Goal: Information Seeking & Learning: Compare options

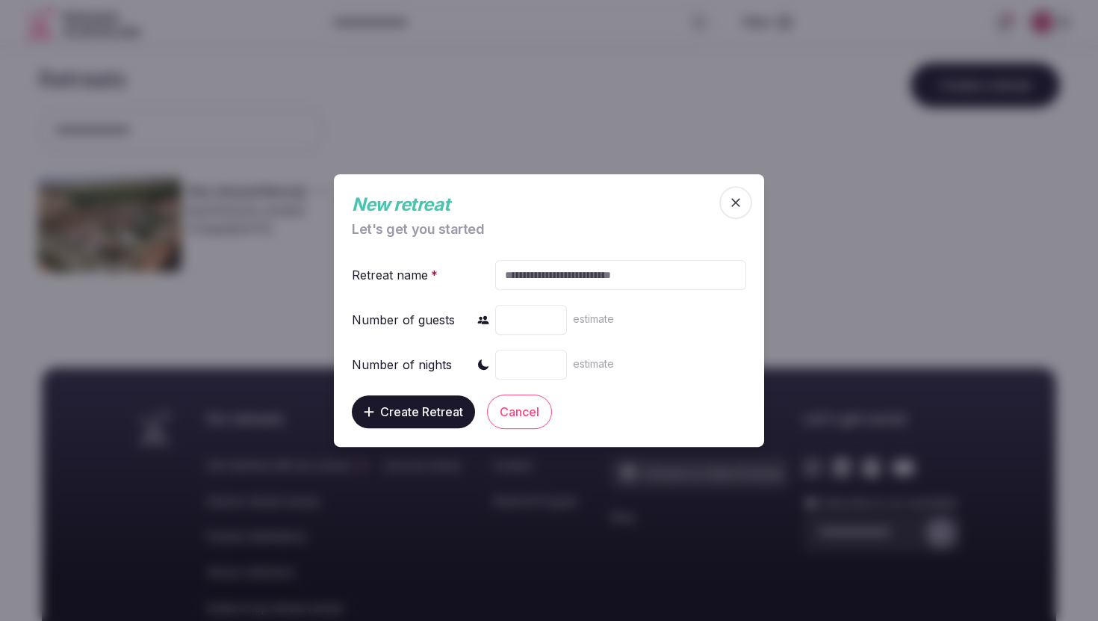
click at [527, 415] on button "Cancel" at bounding box center [519, 412] width 65 height 34
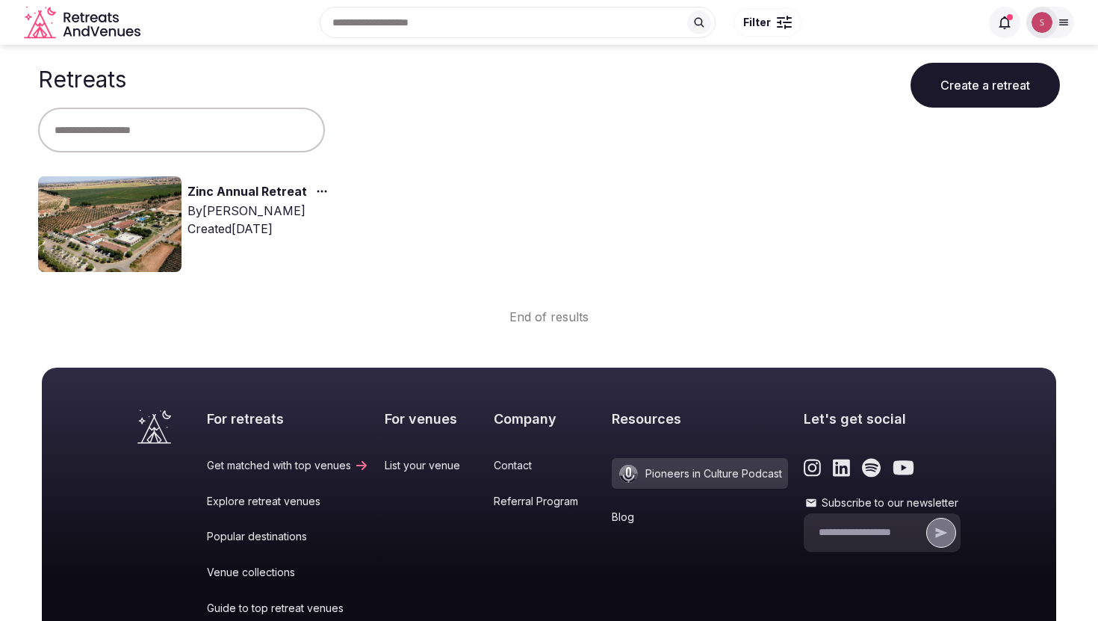
click at [221, 185] on link "Zinc Annual Retreat" at bounding box center [248, 191] width 120 height 19
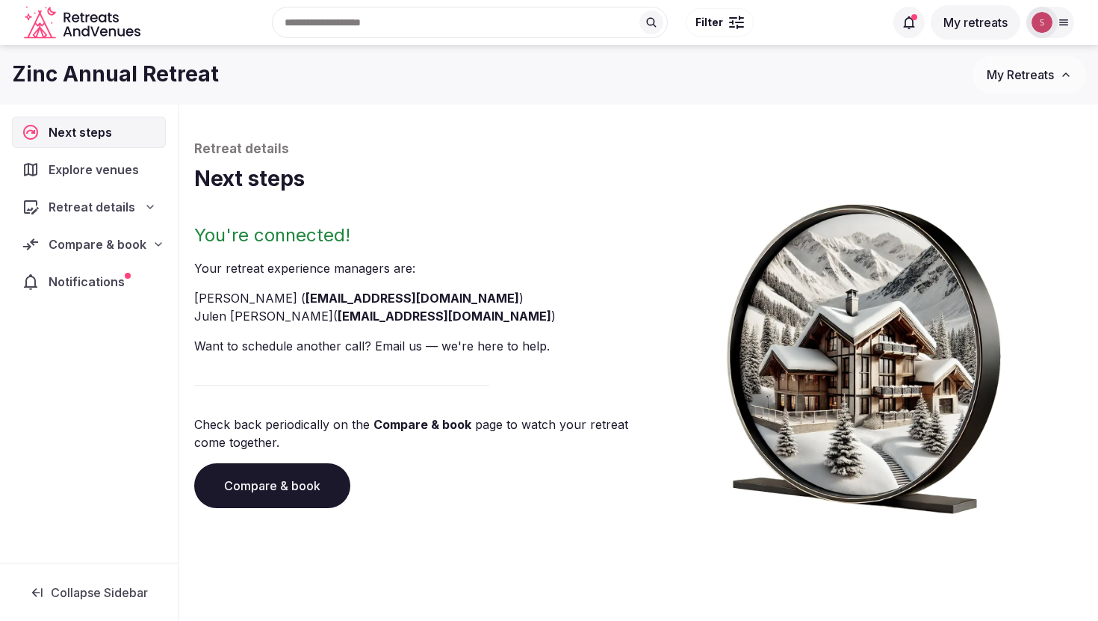
click at [88, 173] on span "Explore venues" at bounding box center [97, 170] width 96 height 18
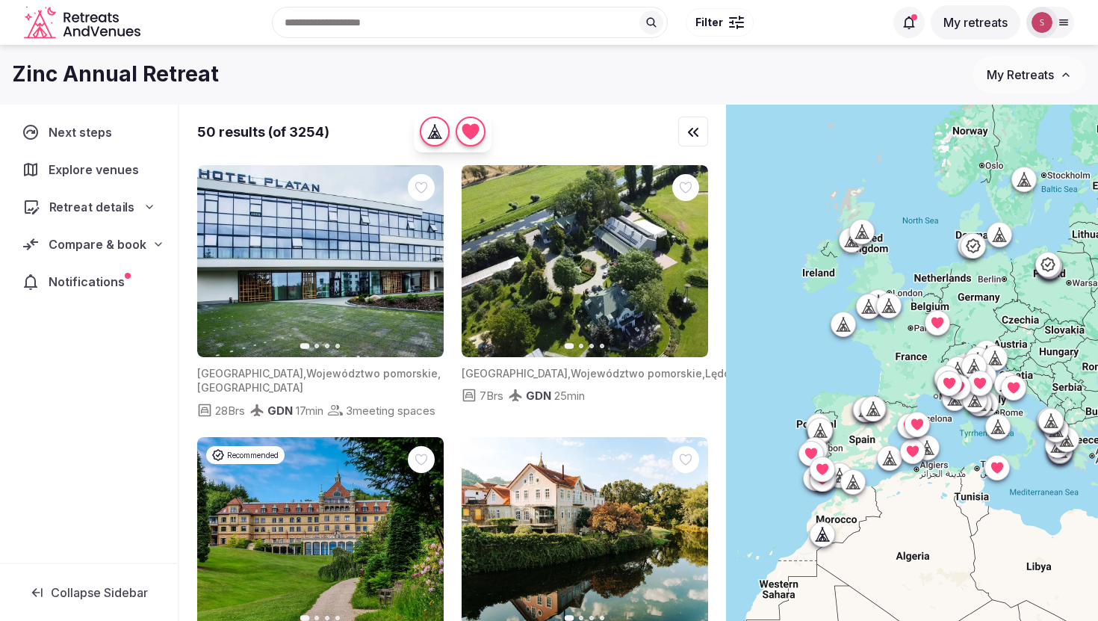
click at [114, 208] on span "Retreat details" at bounding box center [92, 207] width 86 height 18
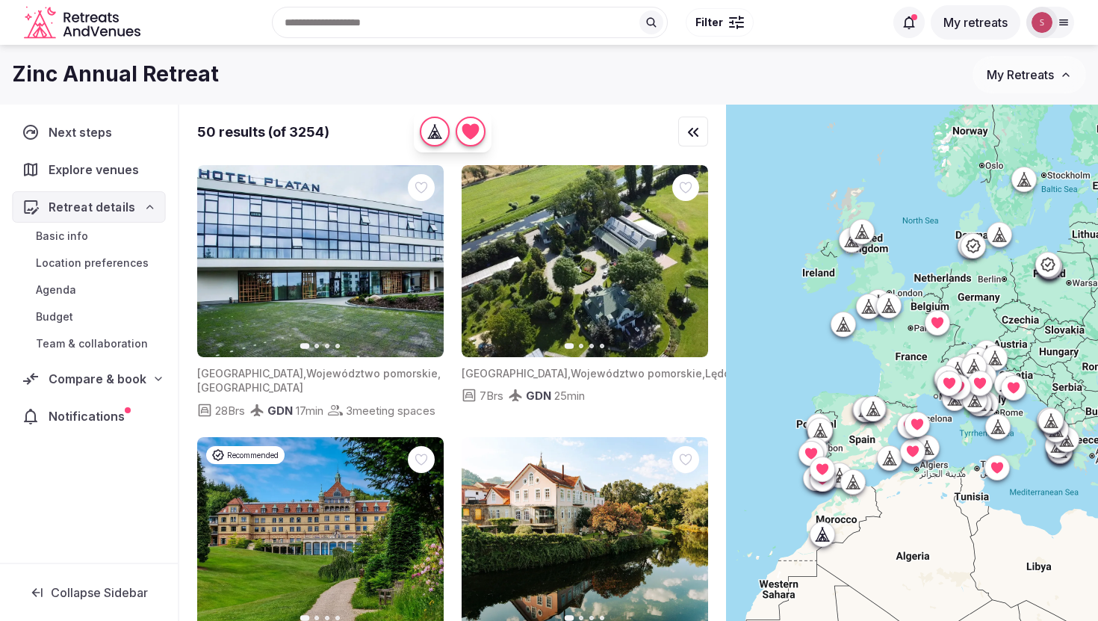
click at [114, 208] on span "Retreat details" at bounding box center [92, 207] width 87 height 18
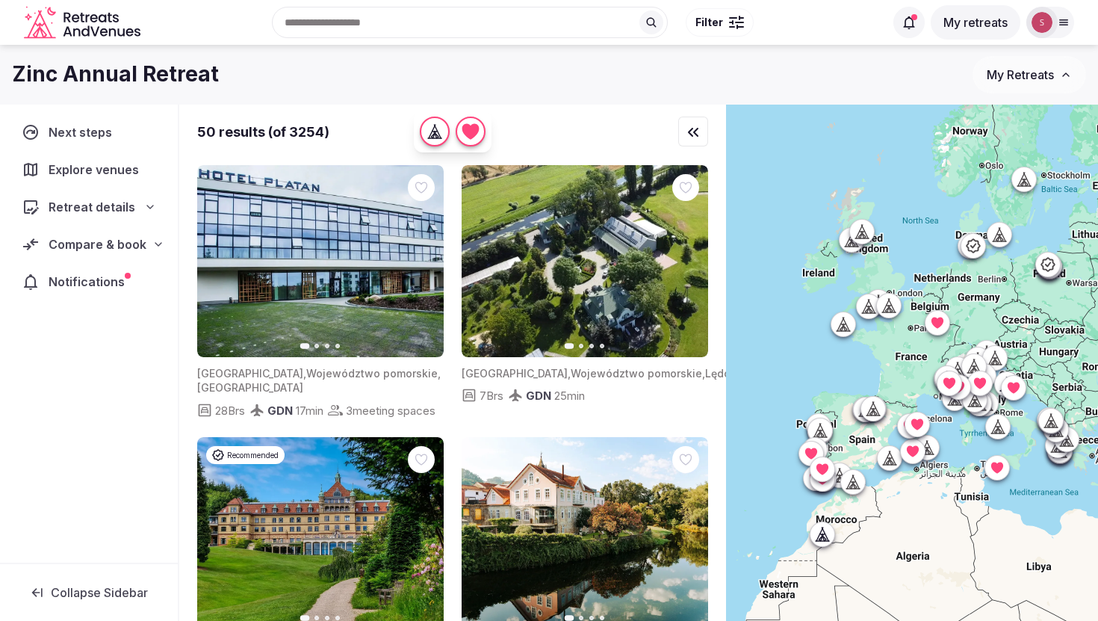
click at [124, 248] on span "Compare & book" at bounding box center [98, 244] width 98 height 18
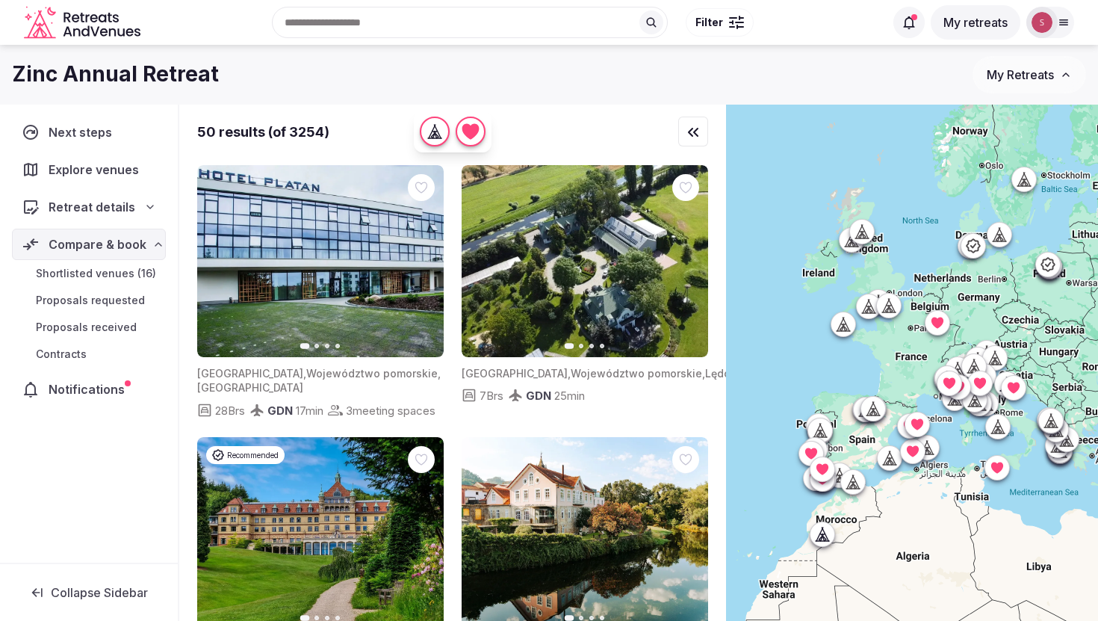
click at [121, 271] on span "Shortlisted venues (16)" at bounding box center [96, 273] width 120 height 15
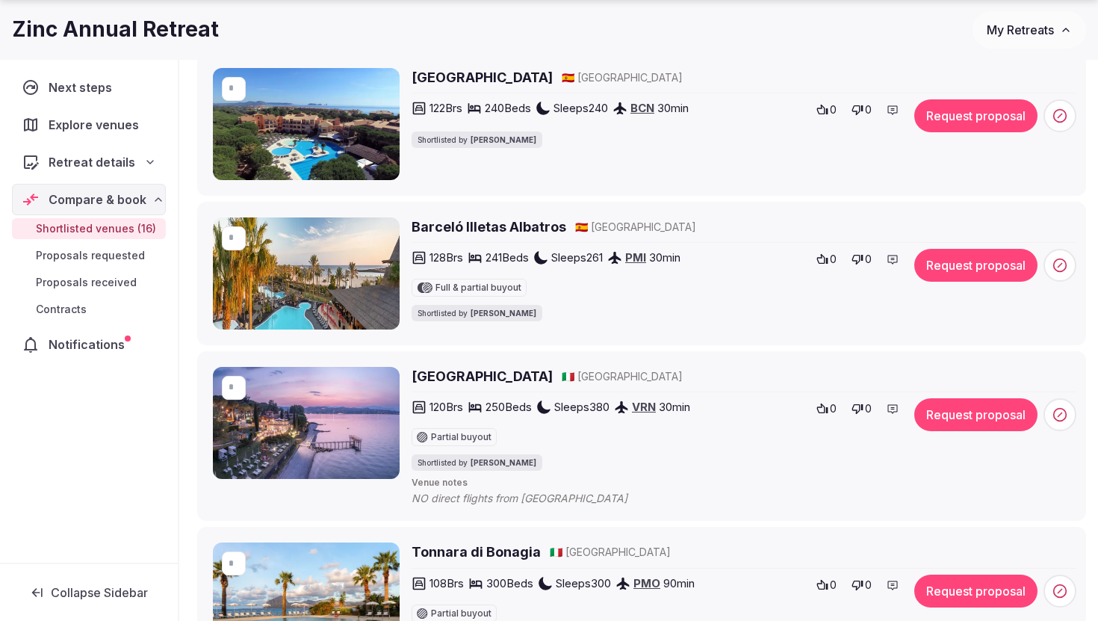
scroll to position [606, 0]
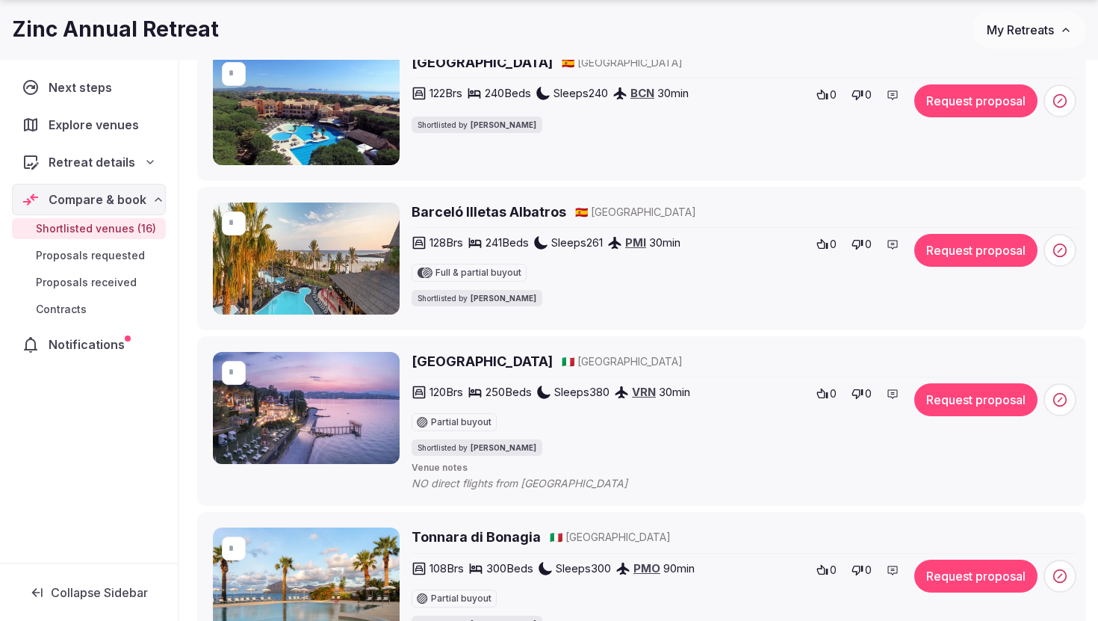
click at [522, 208] on h2 "Barceló Illetas Albatros" at bounding box center [489, 212] width 155 height 19
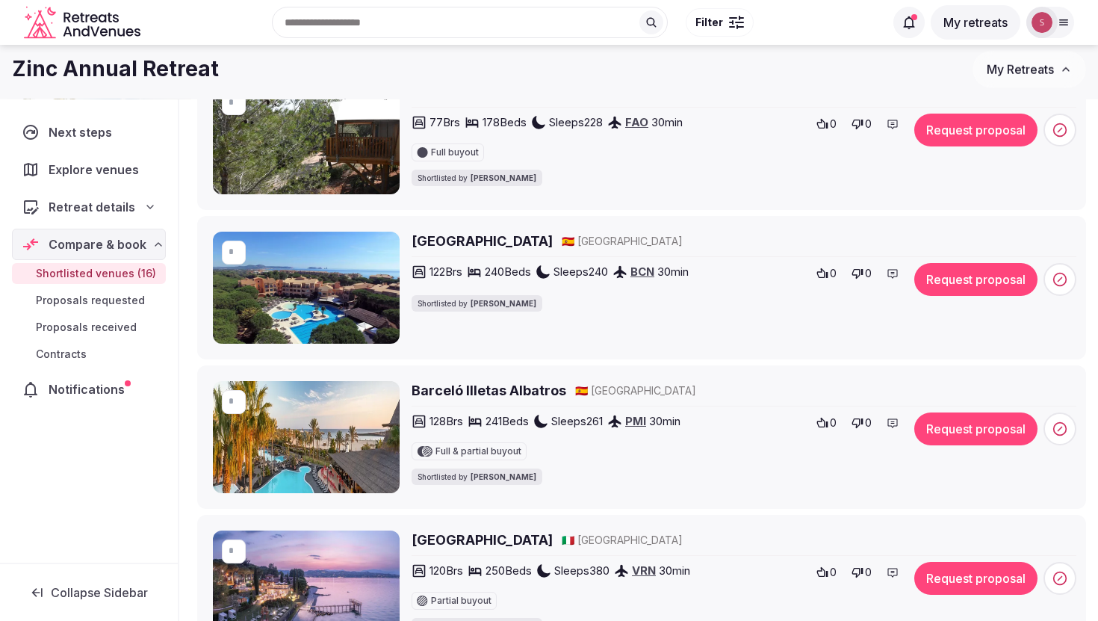
scroll to position [0, 0]
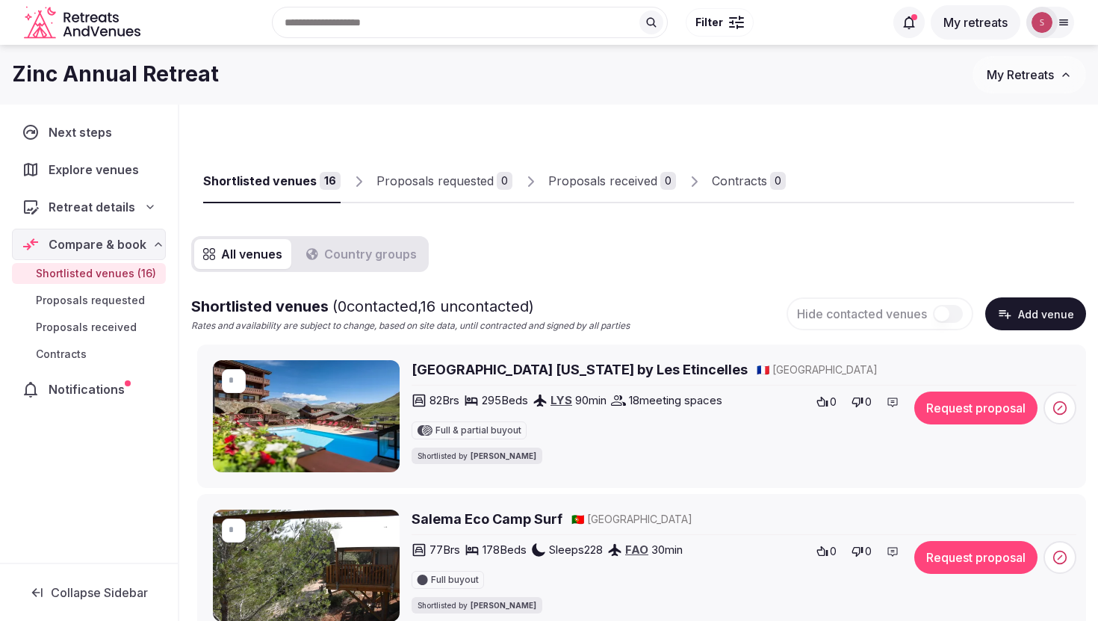
click at [1062, 18] on icon at bounding box center [1064, 22] width 12 height 12
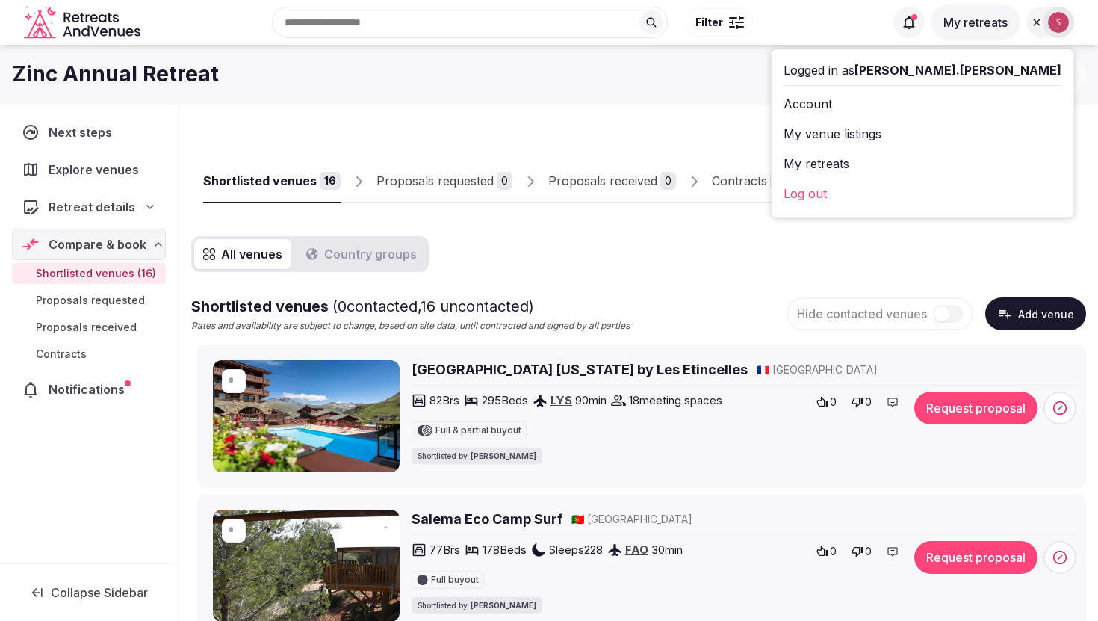
click at [804, 202] on div at bounding box center [930, 190] width 288 height 25
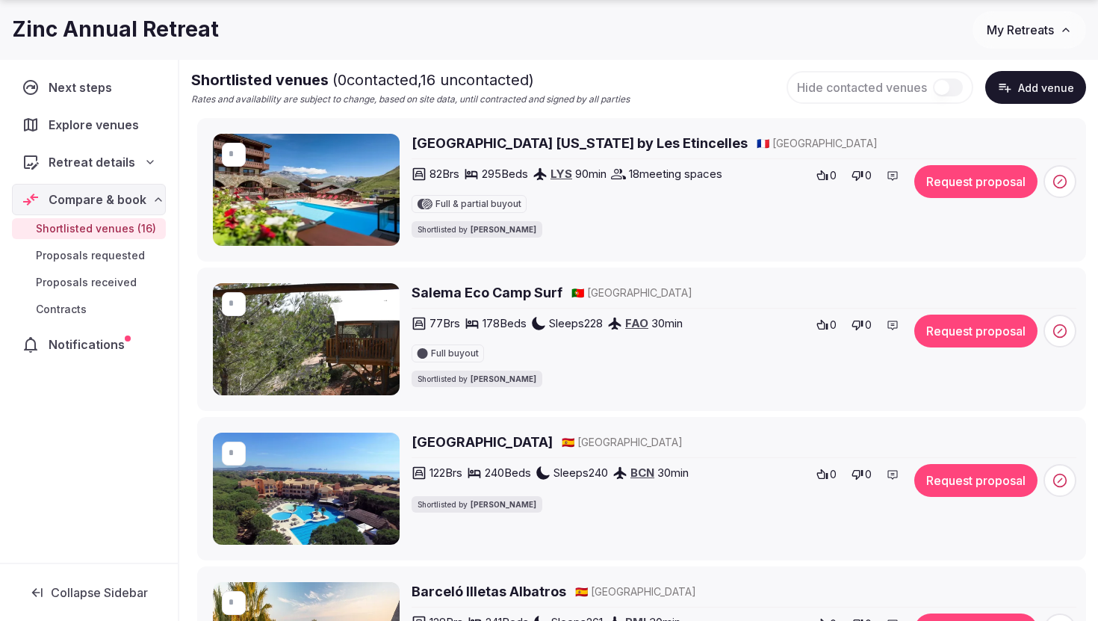
scroll to position [253, 0]
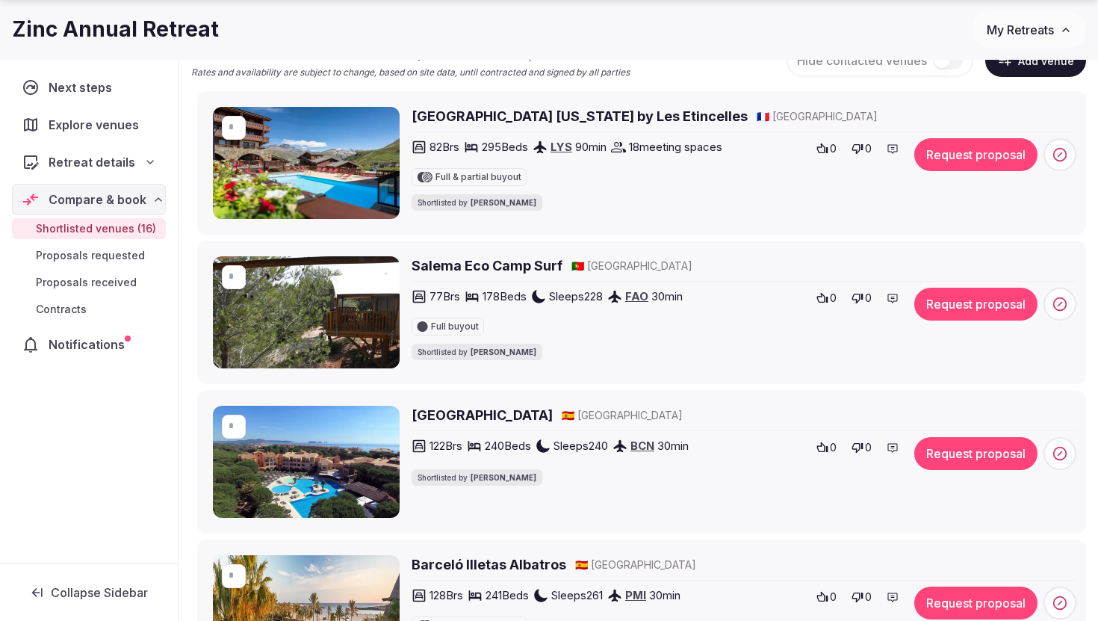
click at [463, 264] on h2 "Salema Eco Camp Surf" at bounding box center [487, 265] width 151 height 19
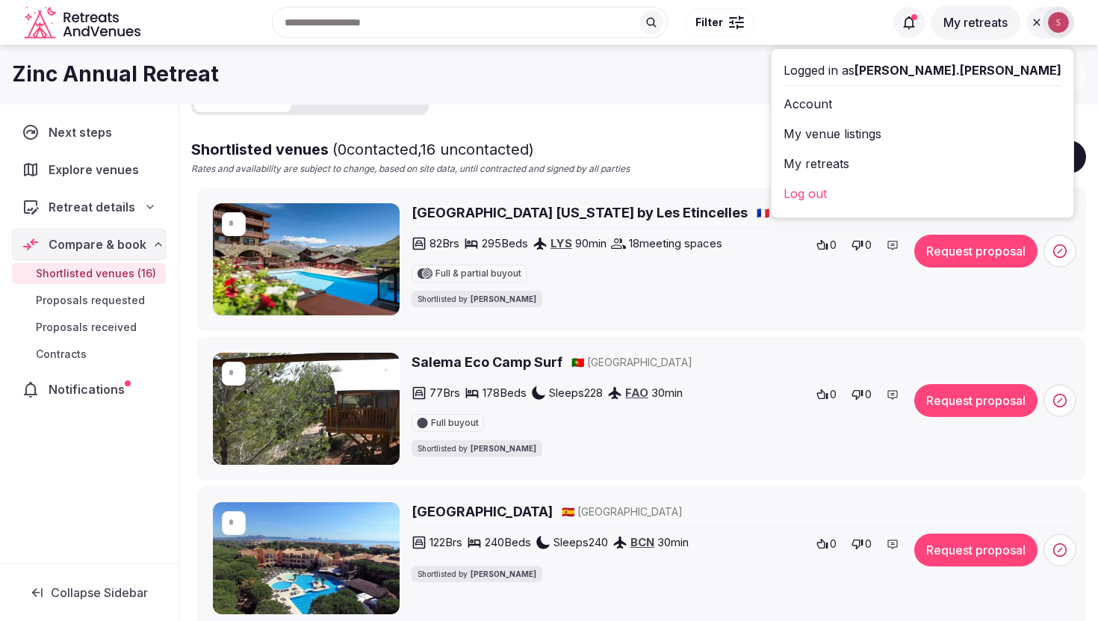
scroll to position [152, 0]
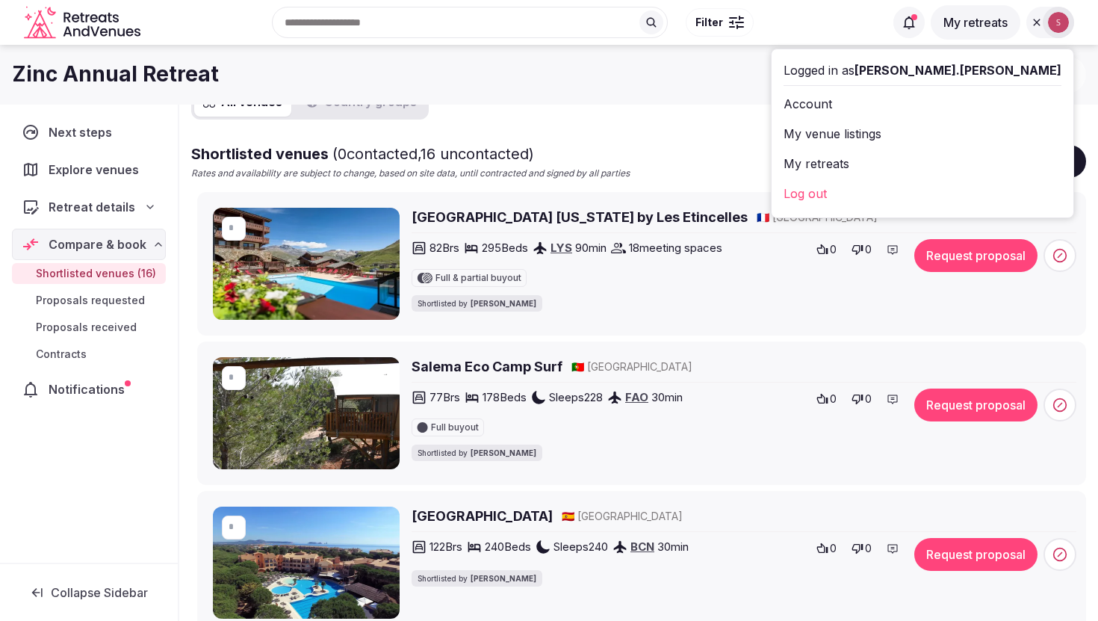
click at [540, 221] on h2 "Hôtel Village Montana by Les Etincelles" at bounding box center [580, 217] width 336 height 19
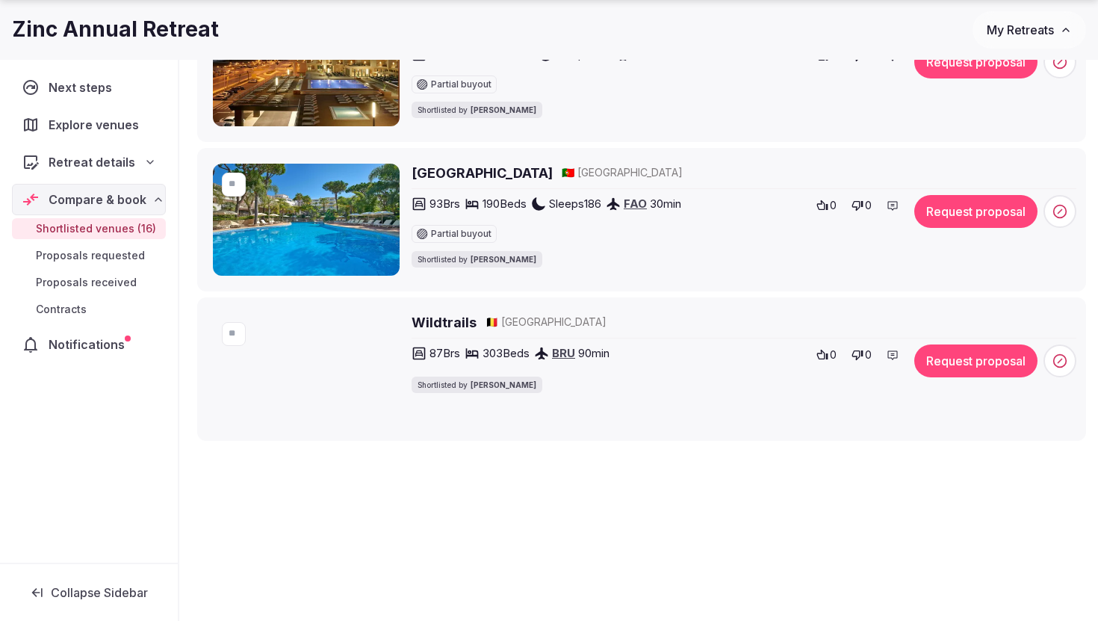
scroll to position [2383, 0]
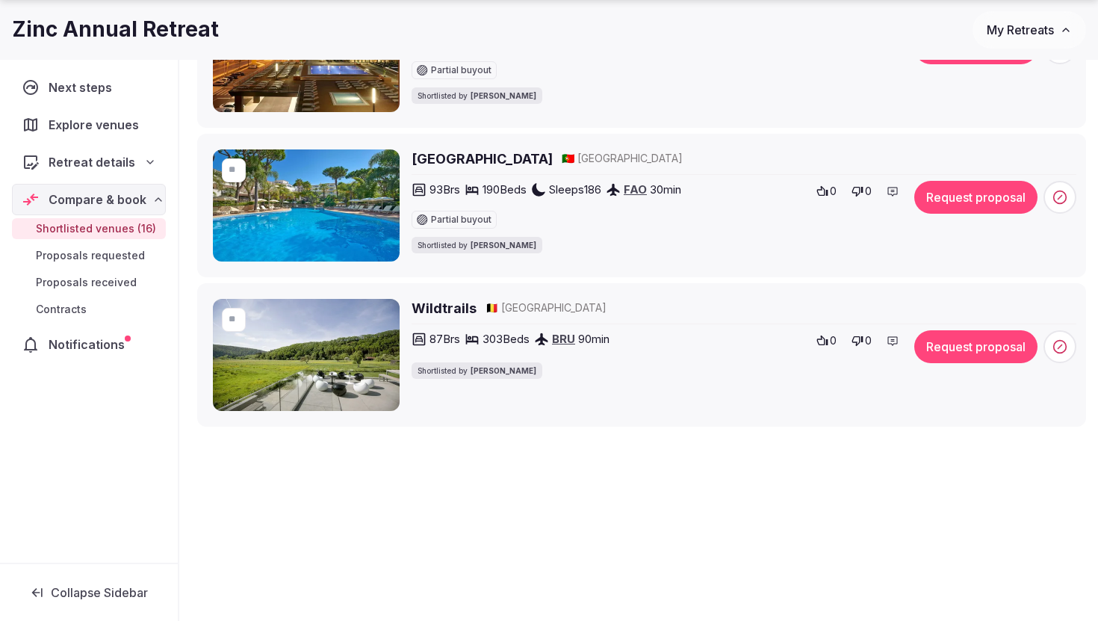
click at [447, 318] on h2 "Wildtrails" at bounding box center [444, 308] width 65 height 19
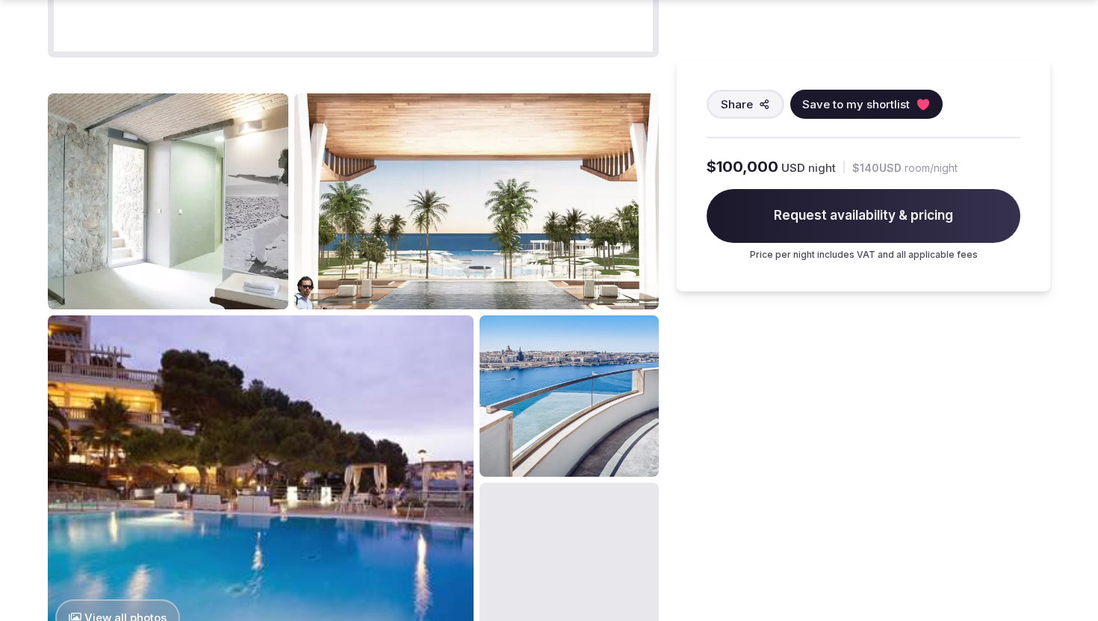
scroll to position [1468, 0]
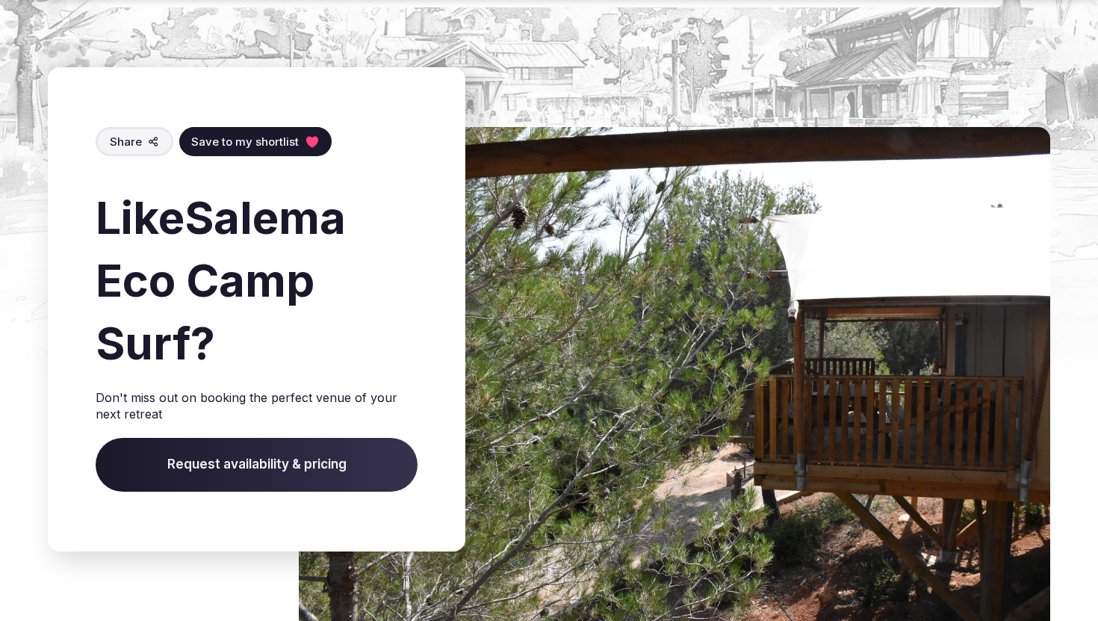
scroll to position [1900, 0]
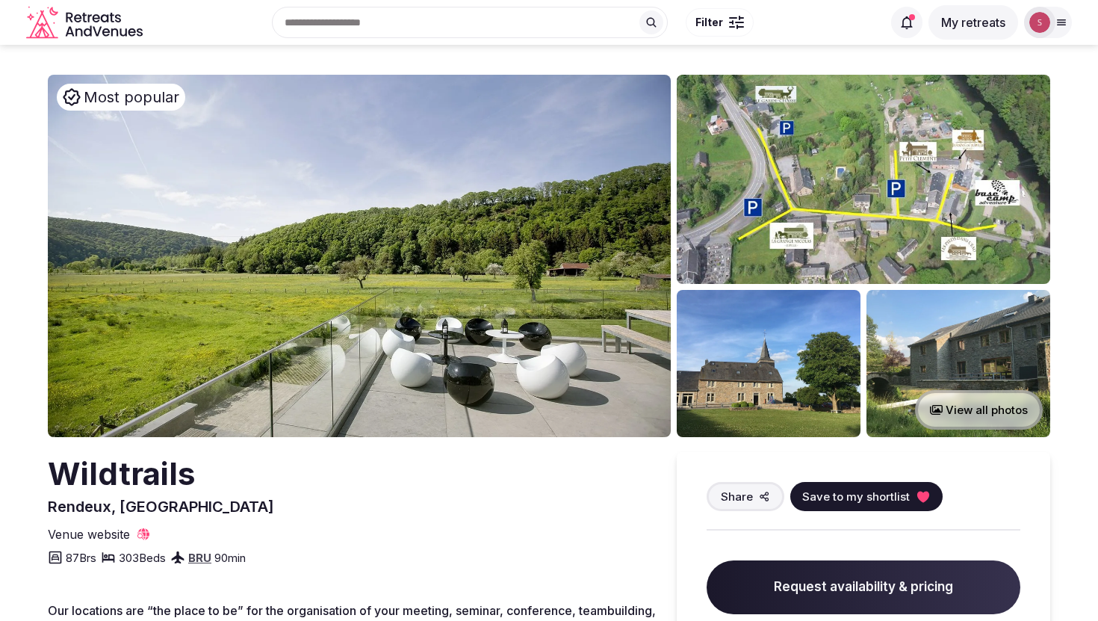
click at [815, 395] on img at bounding box center [769, 363] width 184 height 147
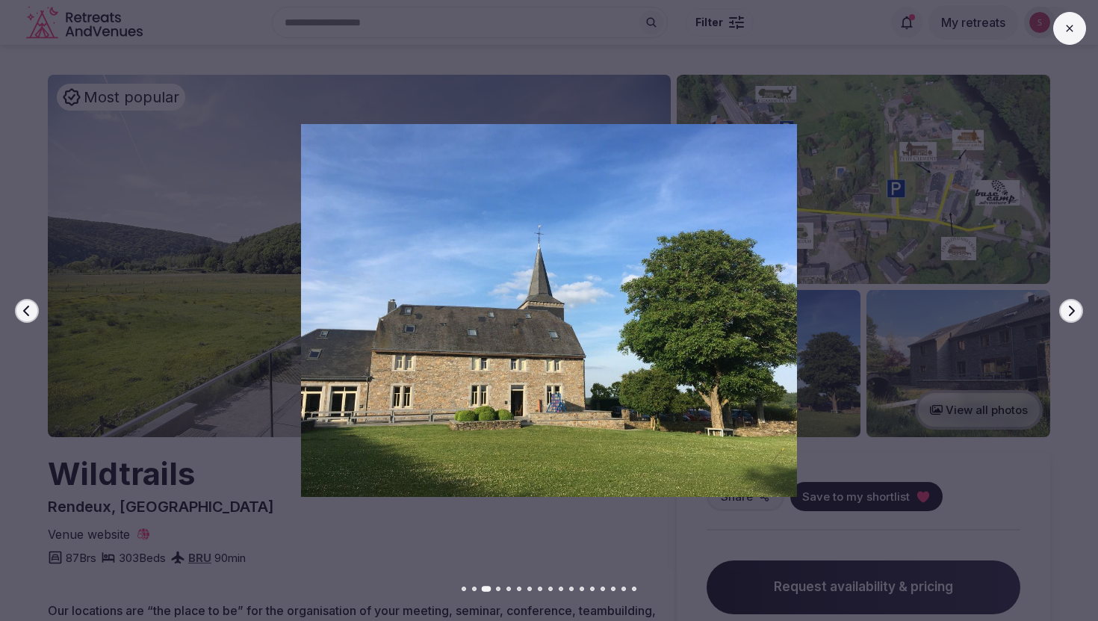
click at [1077, 310] on icon "button" at bounding box center [1072, 311] width 12 height 12
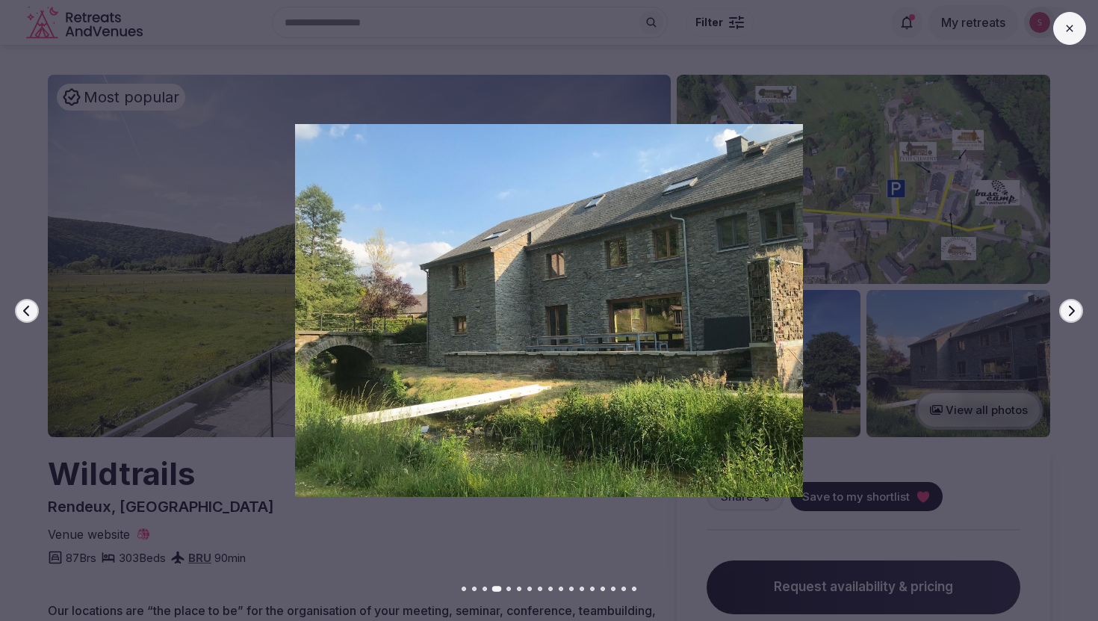
click at [1077, 310] on icon "button" at bounding box center [1072, 311] width 12 height 12
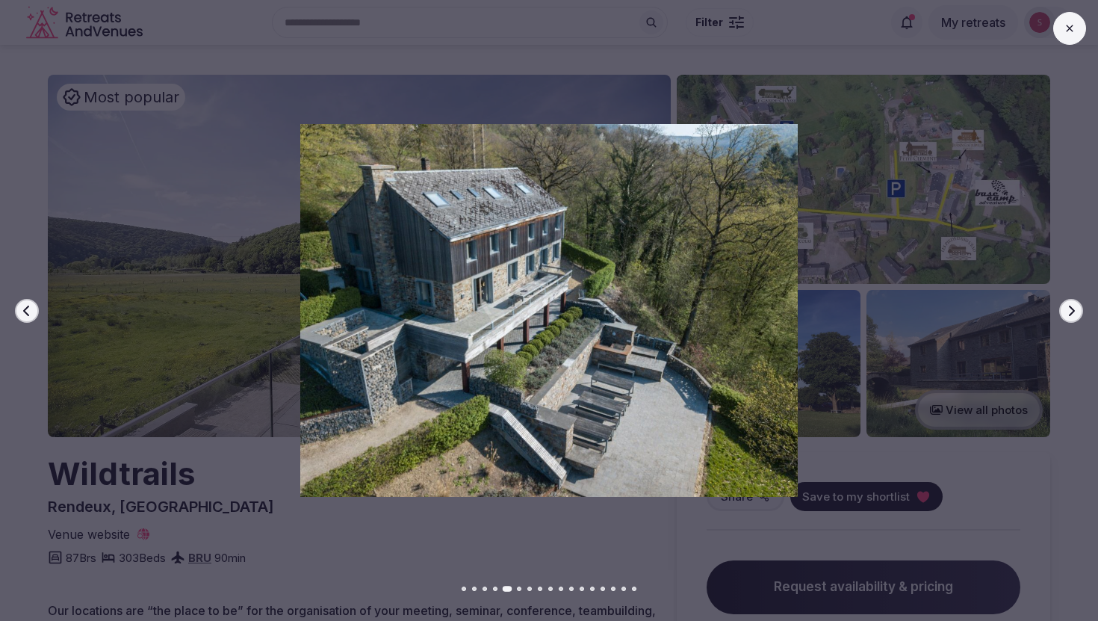
click at [1077, 310] on icon "button" at bounding box center [1072, 311] width 12 height 12
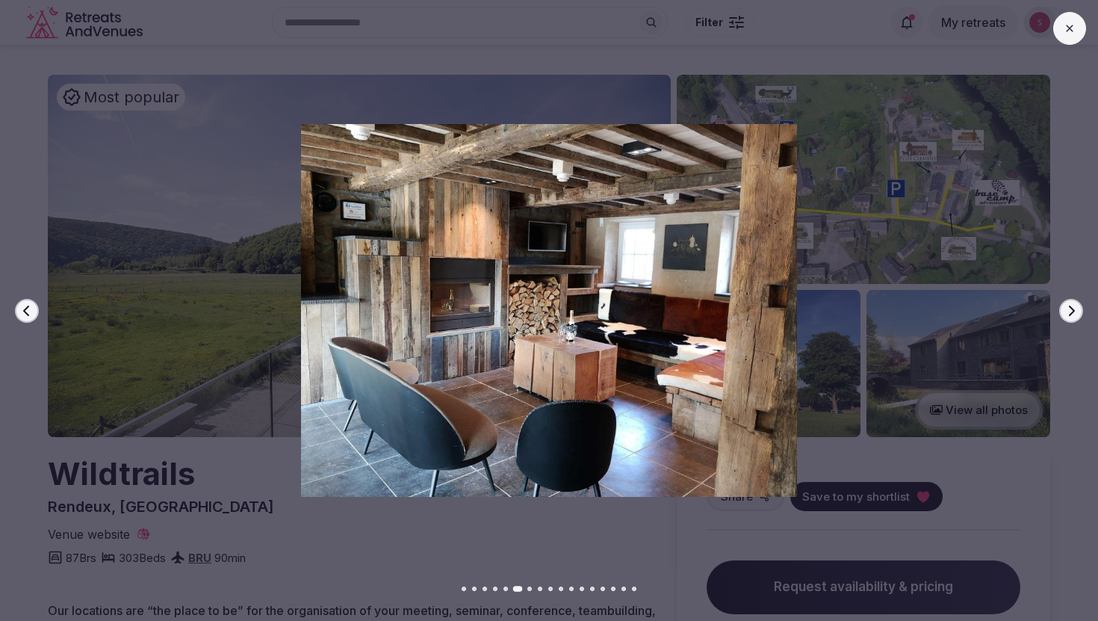
click at [1077, 310] on icon "button" at bounding box center [1072, 311] width 12 height 12
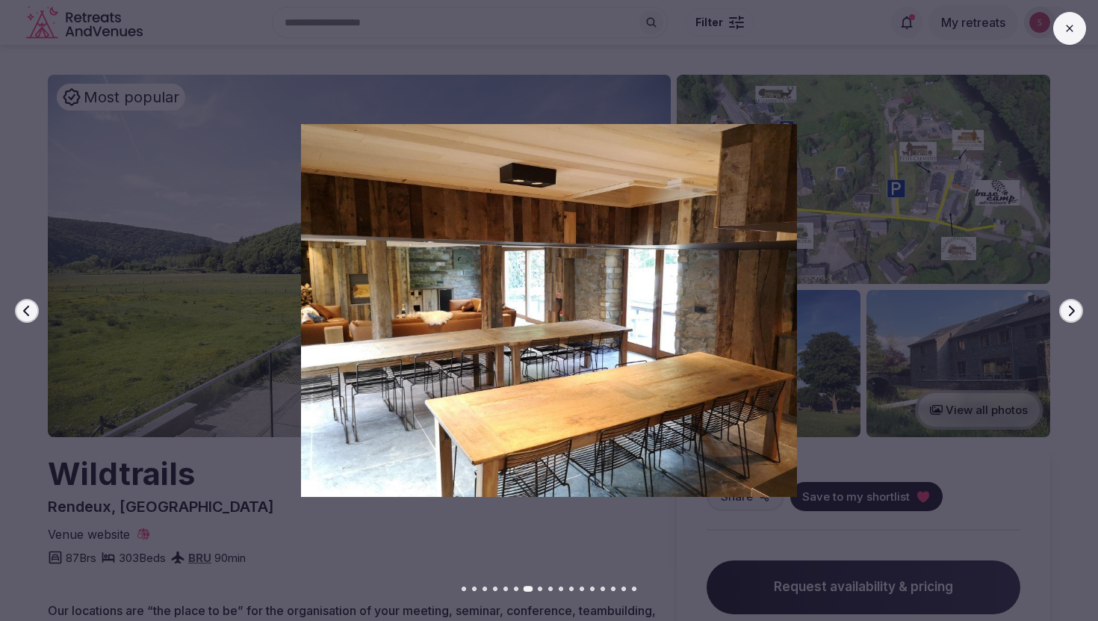
click at [1077, 310] on icon "button" at bounding box center [1072, 311] width 12 height 12
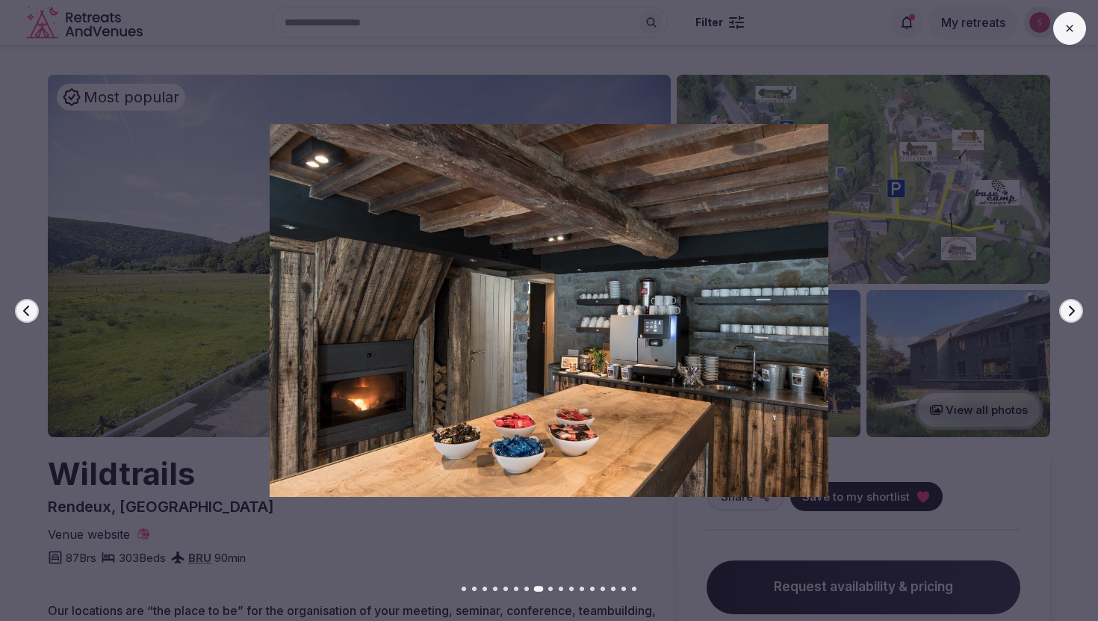
click at [1077, 310] on icon "button" at bounding box center [1072, 311] width 12 height 12
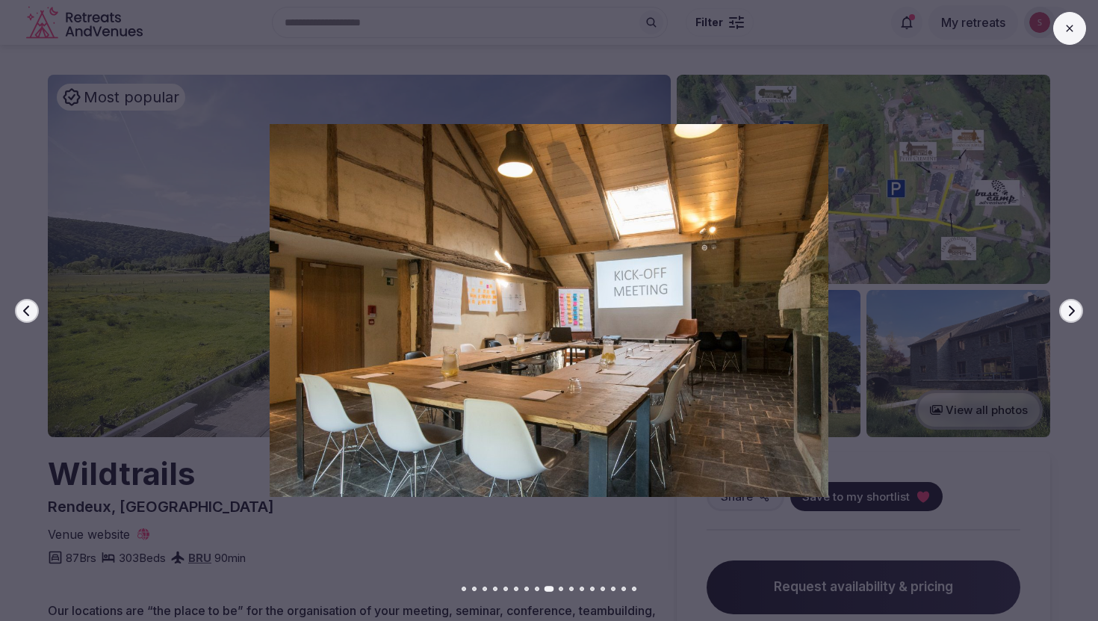
click at [1077, 310] on icon "button" at bounding box center [1072, 311] width 12 height 12
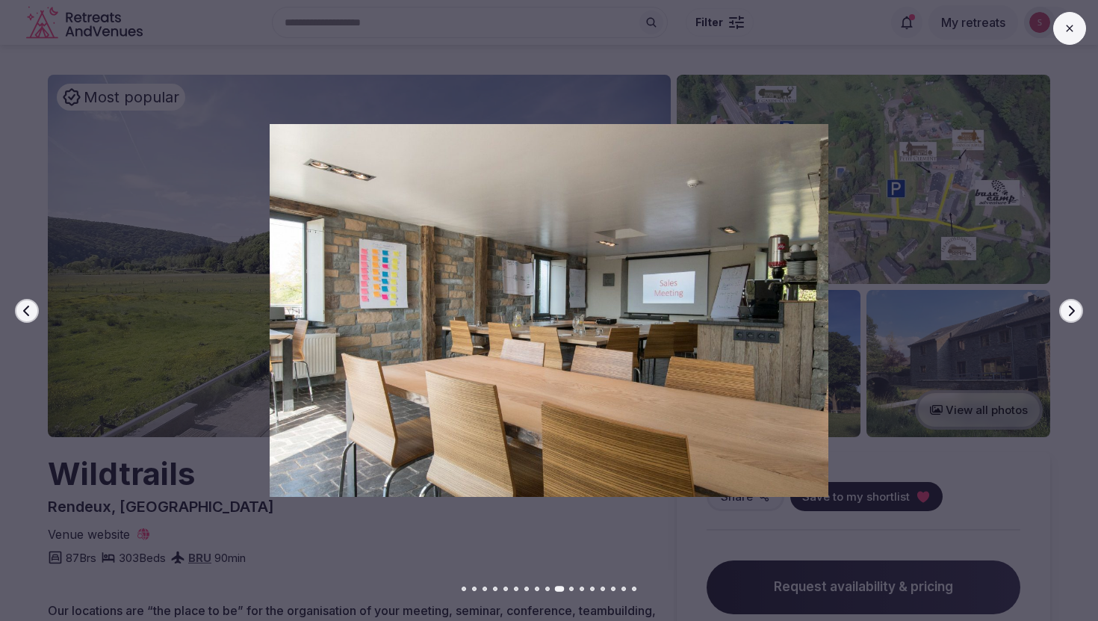
click at [1077, 310] on icon "button" at bounding box center [1072, 311] width 12 height 12
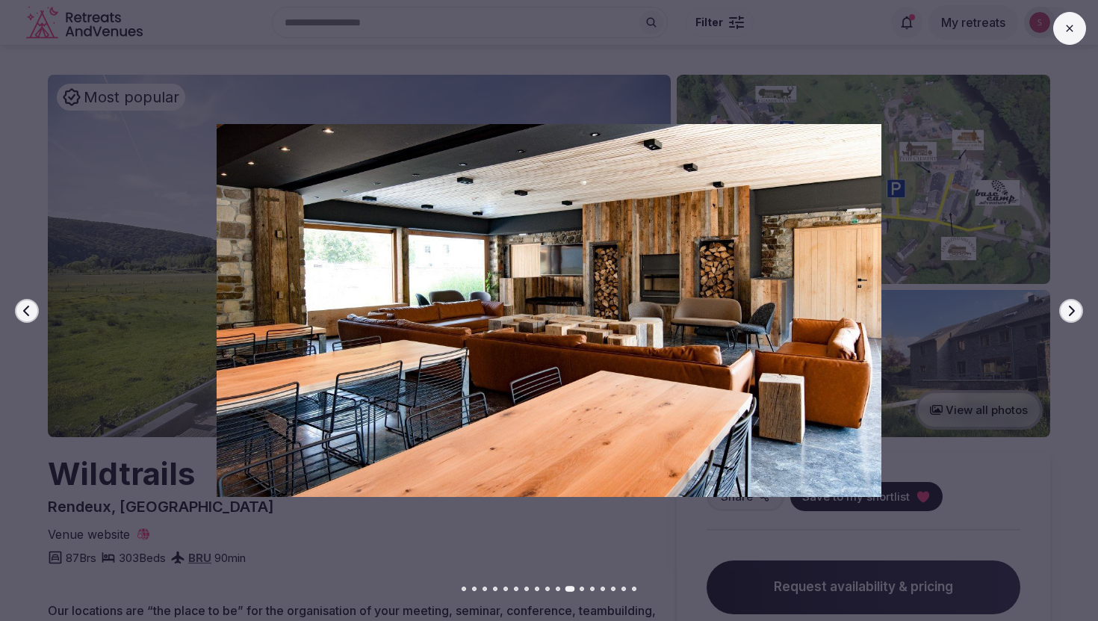
click at [1077, 310] on icon "button" at bounding box center [1072, 311] width 12 height 12
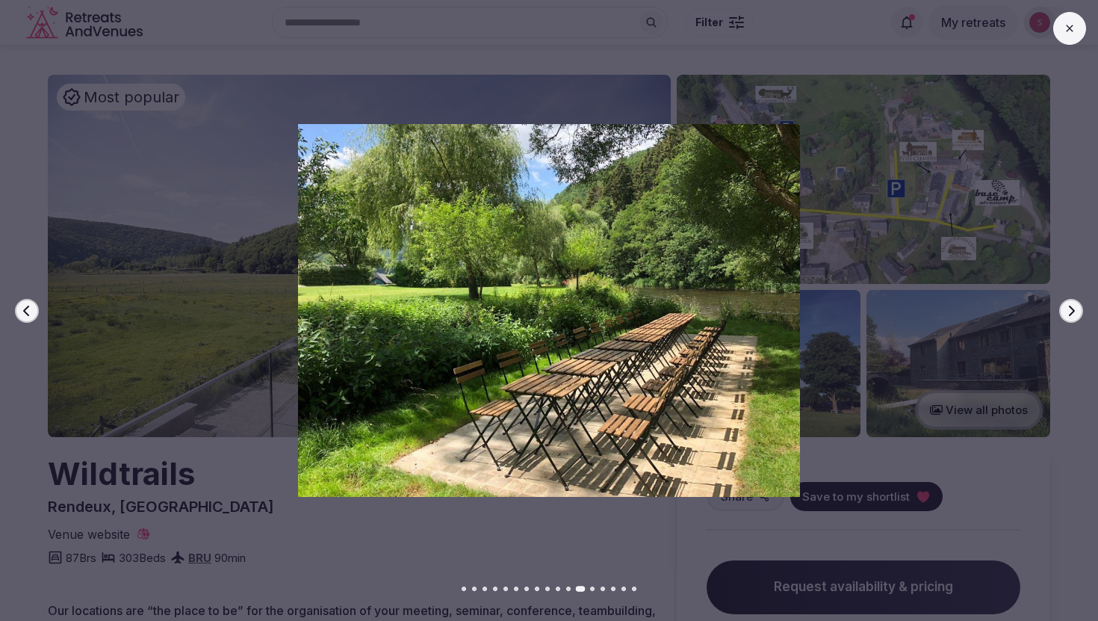
click at [1077, 310] on icon "button" at bounding box center [1072, 311] width 12 height 12
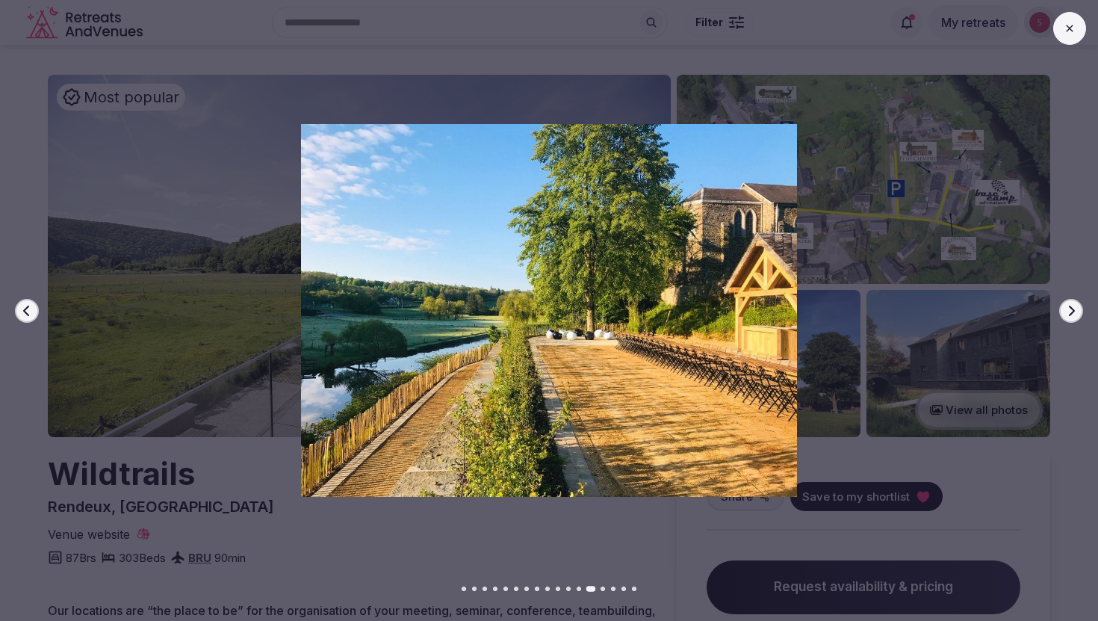
click at [1077, 310] on icon "button" at bounding box center [1072, 311] width 12 height 12
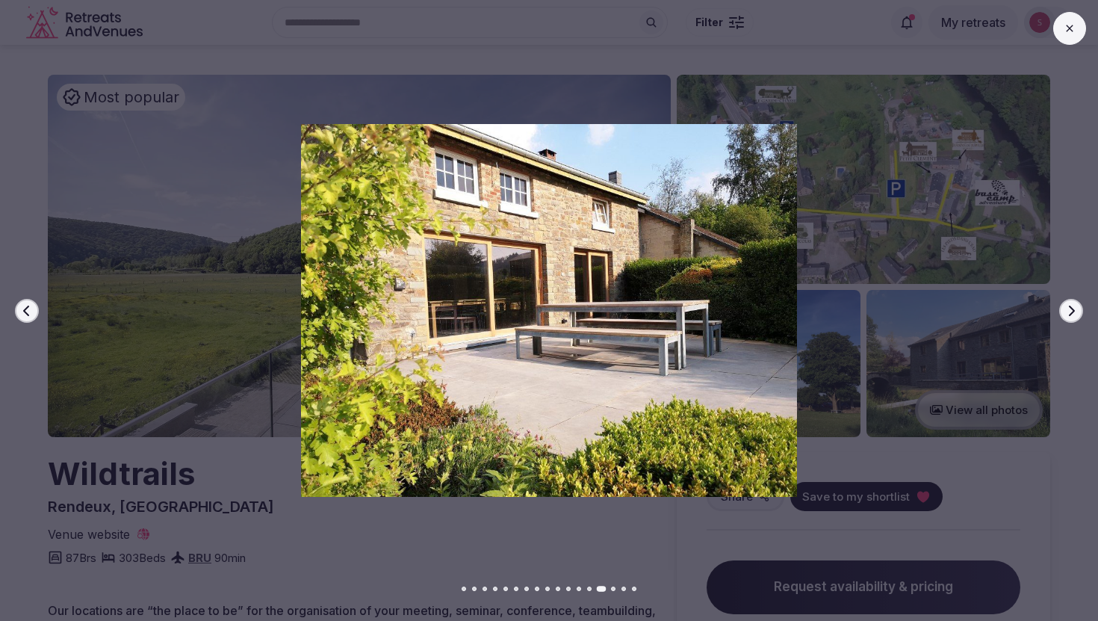
click at [1077, 310] on icon "button" at bounding box center [1072, 311] width 12 height 12
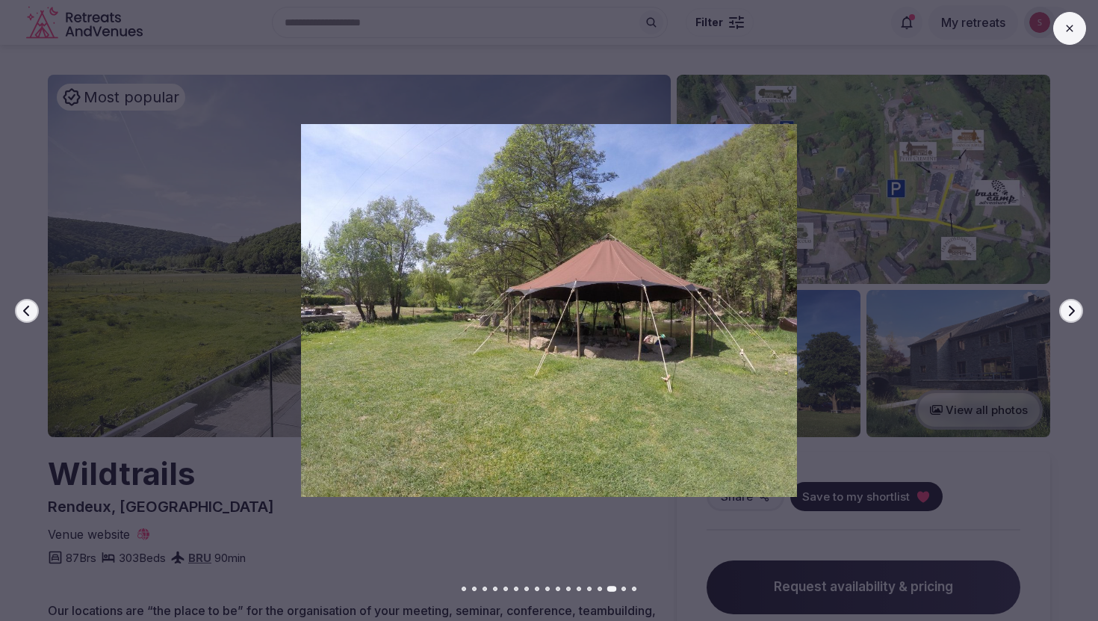
click at [1077, 310] on icon "button" at bounding box center [1072, 311] width 12 height 12
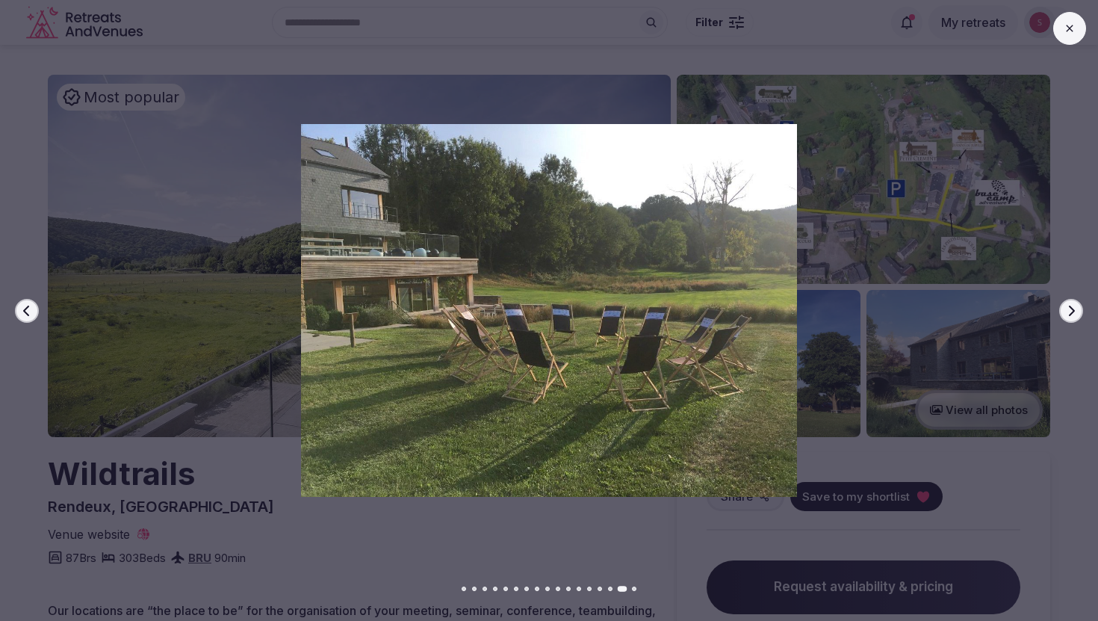
click at [1077, 310] on icon "button" at bounding box center [1072, 311] width 12 height 12
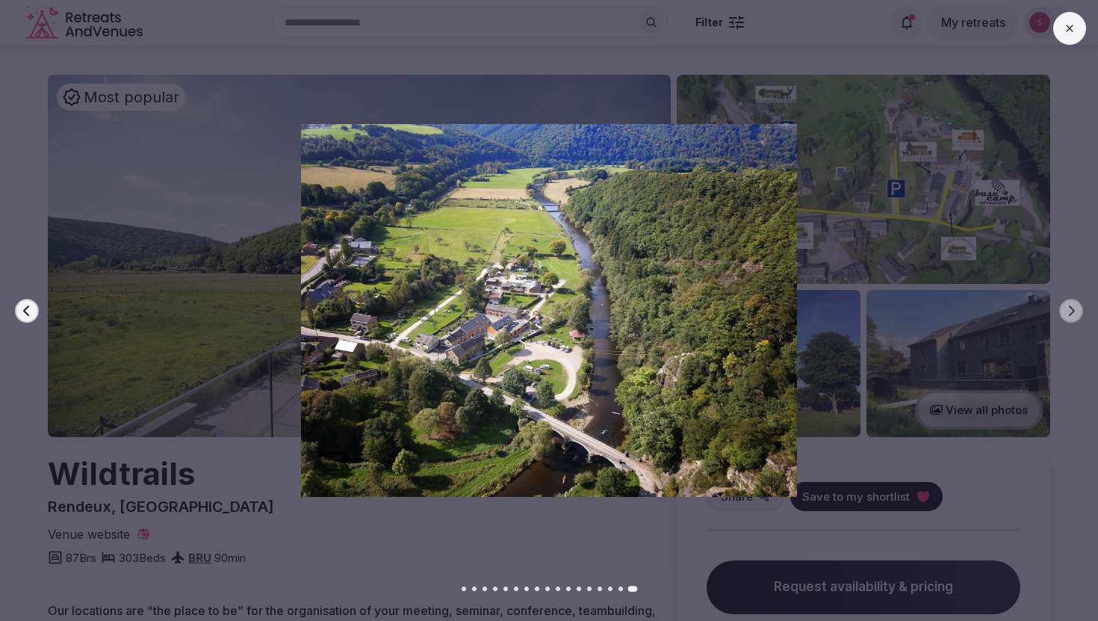
click at [1075, 21] on button at bounding box center [1070, 28] width 33 height 33
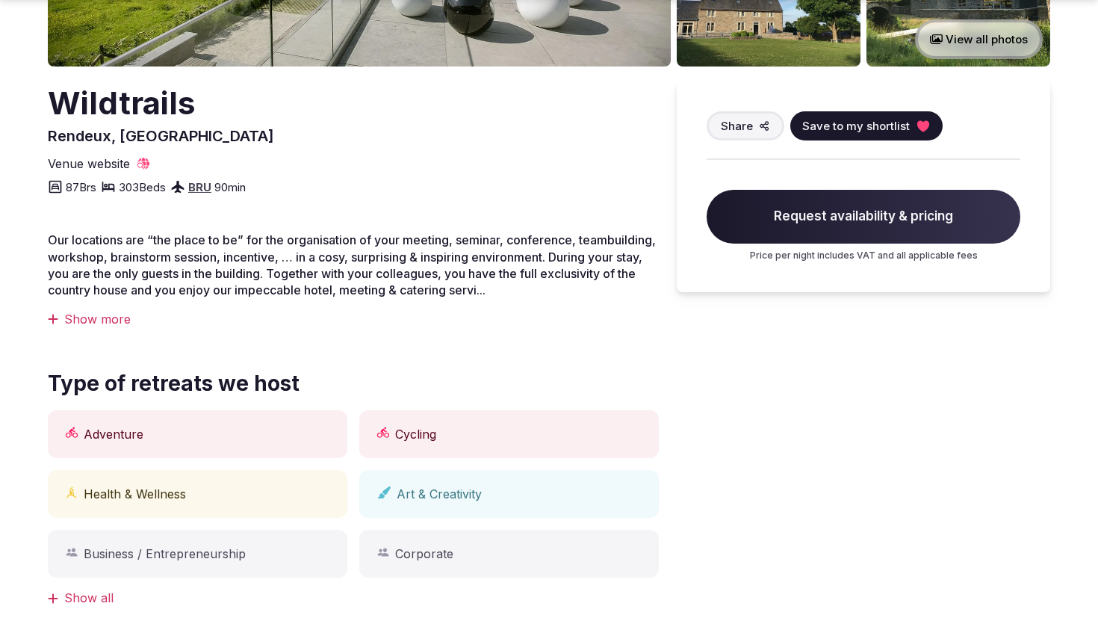
scroll to position [374, 0]
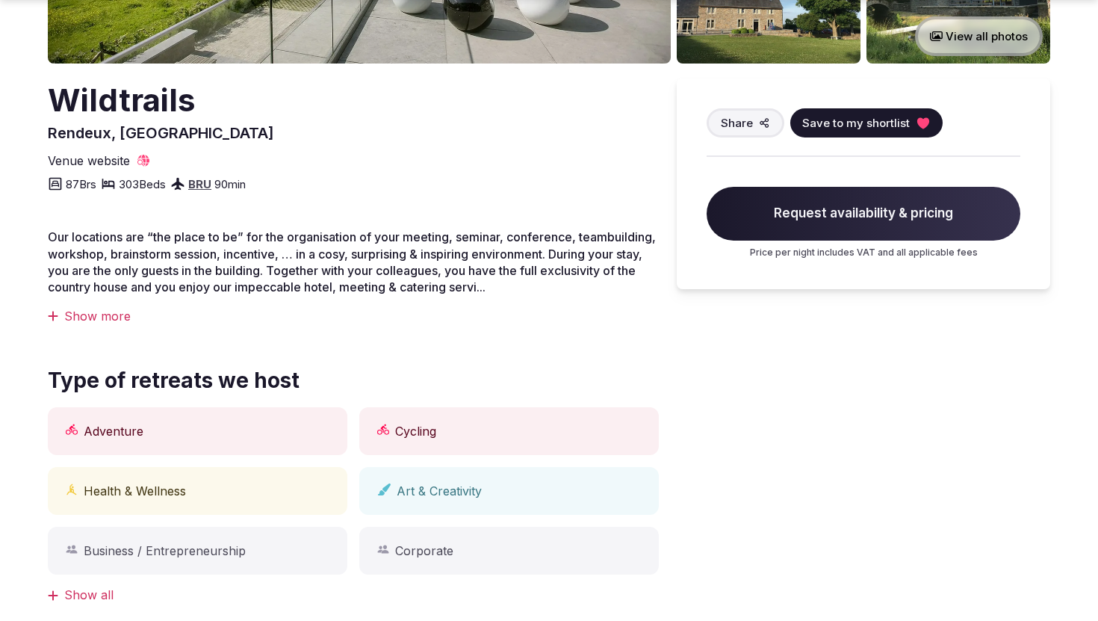
click at [93, 316] on div "Show more" at bounding box center [353, 316] width 611 height 16
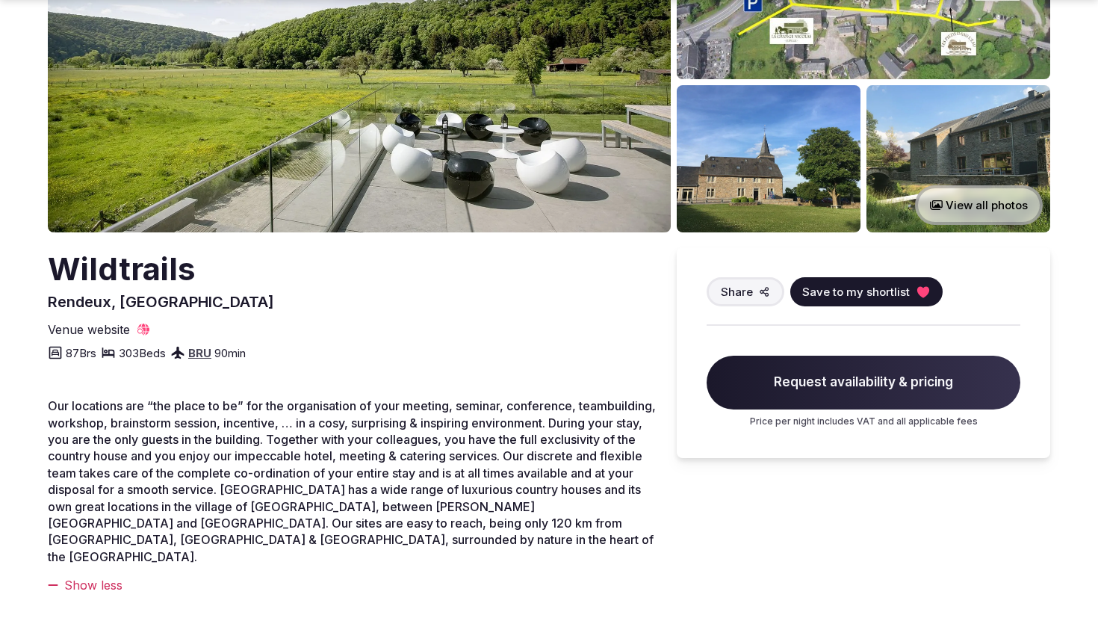
scroll to position [207, 0]
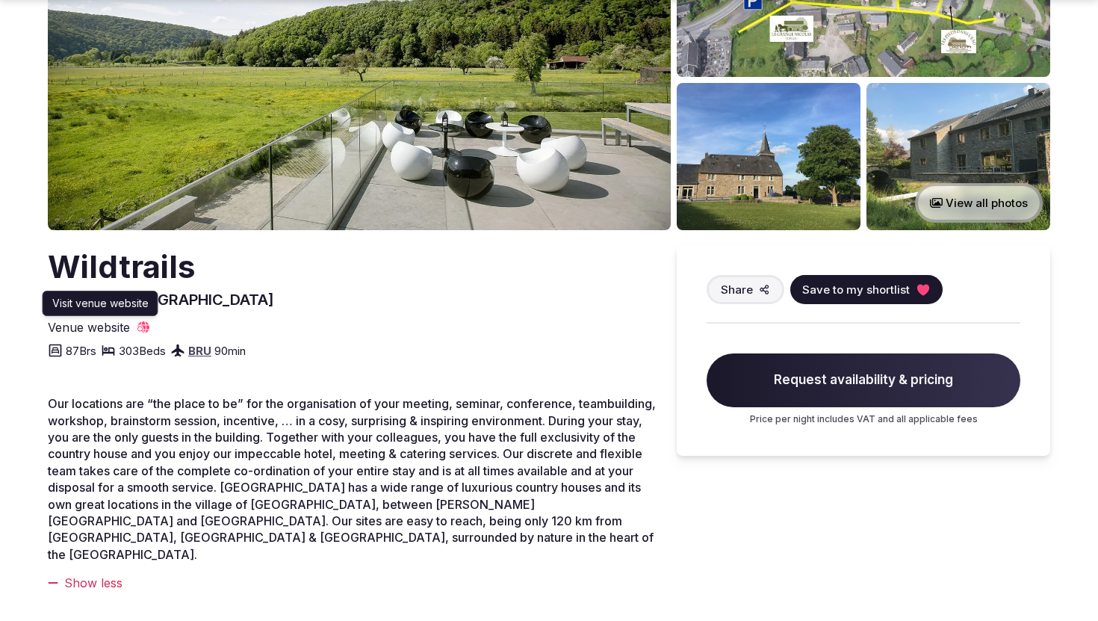
click at [84, 326] on span "Venue website" at bounding box center [89, 327] width 82 height 16
click at [881, 392] on span "Request availability & pricing" at bounding box center [864, 380] width 314 height 54
